Goal: Navigation & Orientation: Understand site structure

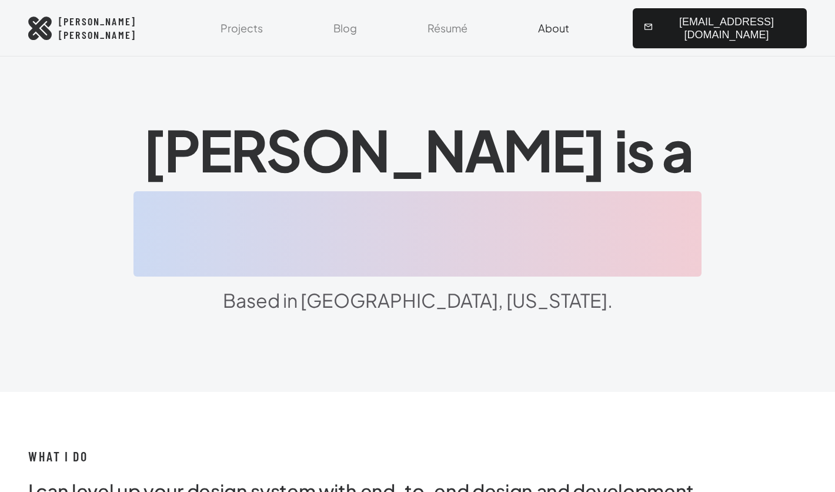
click at [576, 26] on link "About" at bounding box center [553, 28] width 45 height 56
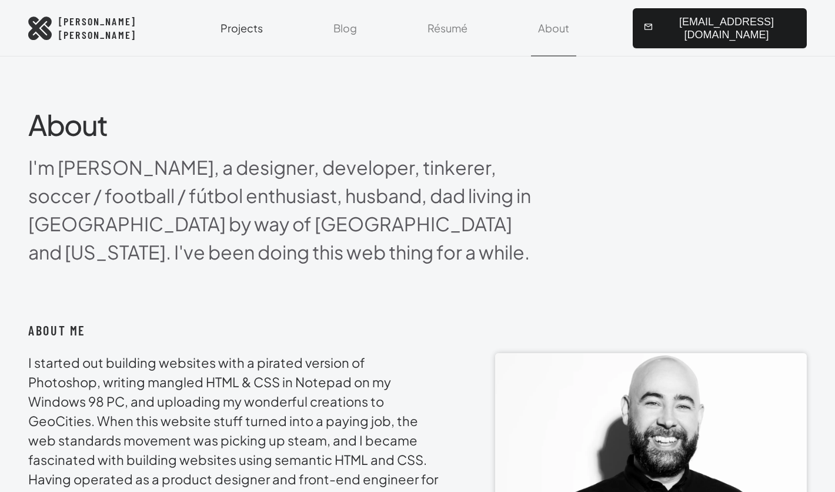
click at [270, 32] on link "Projects" at bounding box center [242, 28] width 56 height 56
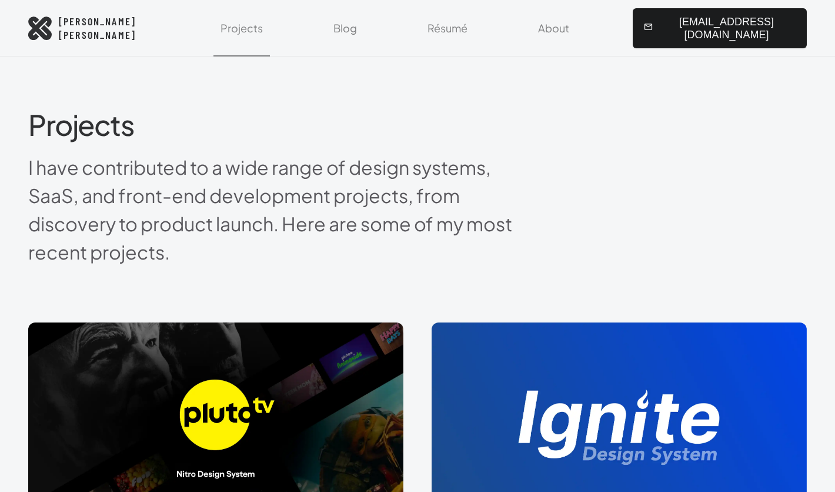
click at [53, 22] on link "[PERSON_NAME]" at bounding box center [82, 28] width 108 height 26
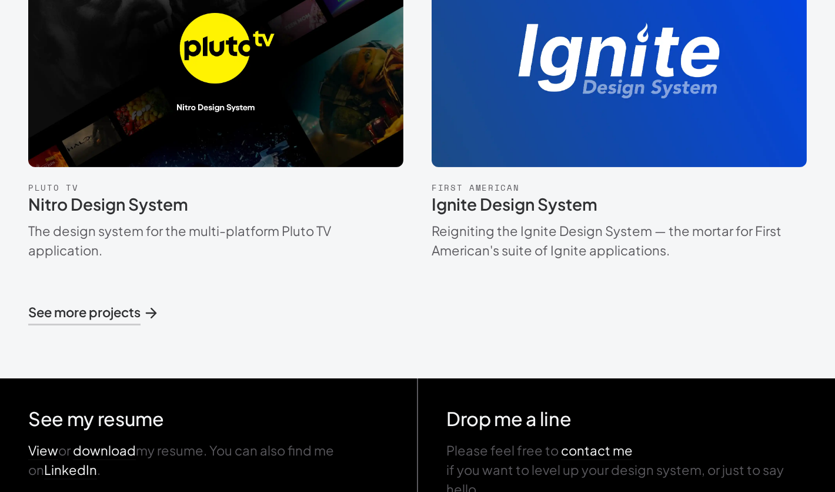
scroll to position [1062, 0]
